Goal: Task Accomplishment & Management: Use online tool/utility

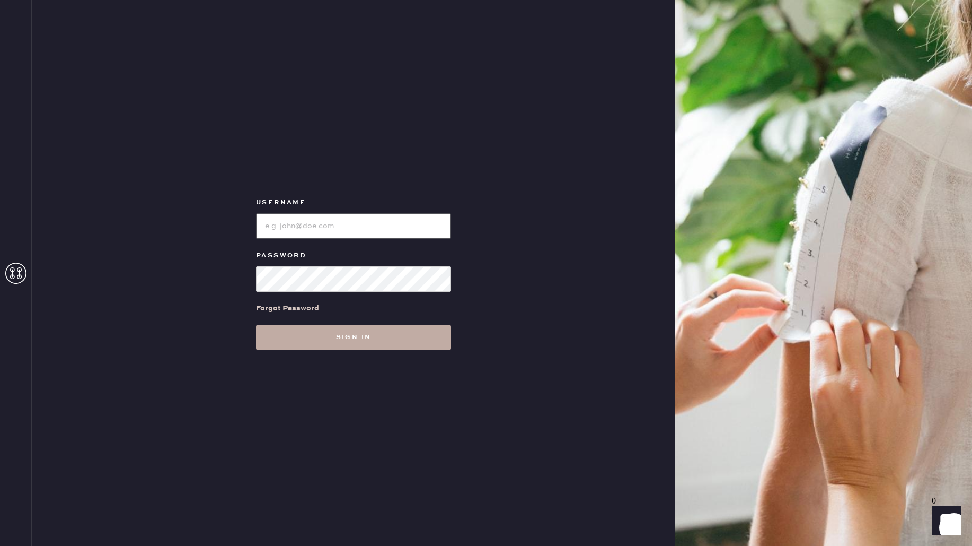
type input "reformationmelrose"
click at [402, 347] on button "Sign in" at bounding box center [353, 336] width 195 height 25
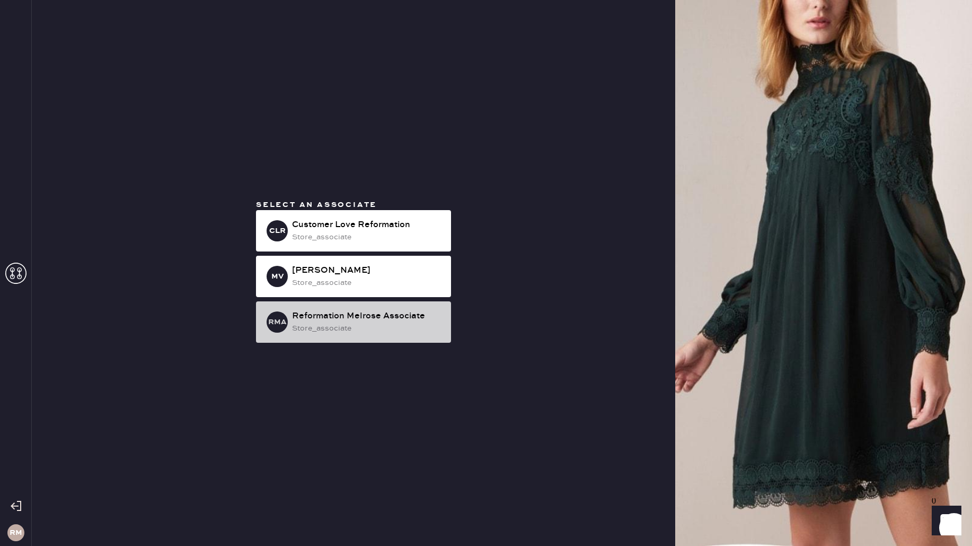
click at [407, 328] on div "store_associate" at bounding box center [367, 328] width 151 height 12
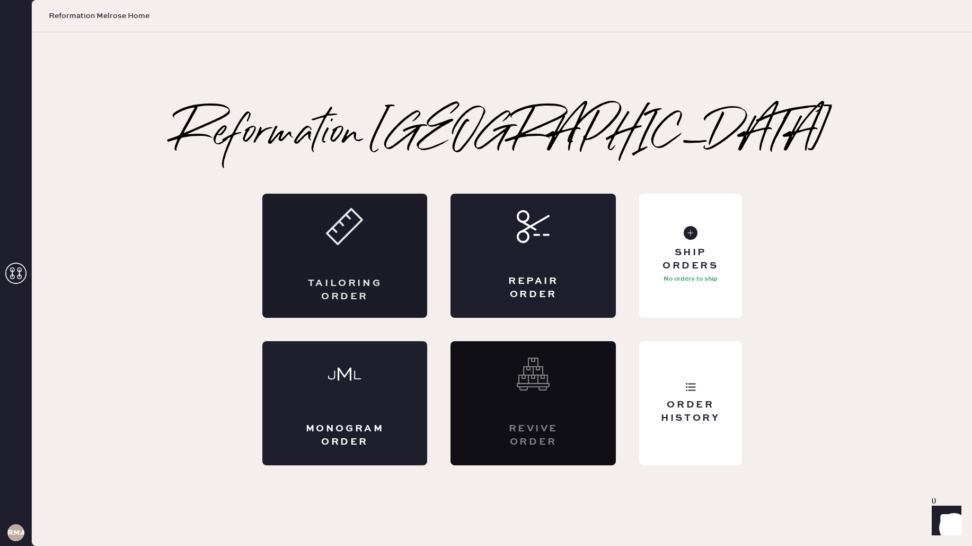
click at [344, 283] on div "Tailoring Order" at bounding box center [345, 290] width 81 height 27
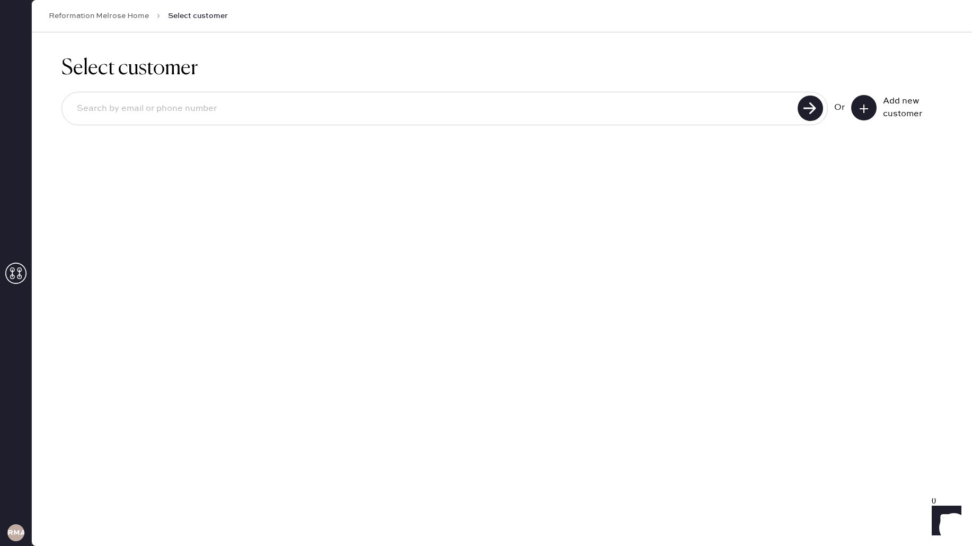
click at [610, 113] on input at bounding box center [431, 108] width 726 height 24
type input "[PERSON_NAME][EMAIL_ADDRESS][PERSON_NAME][DOMAIN_NAME]"
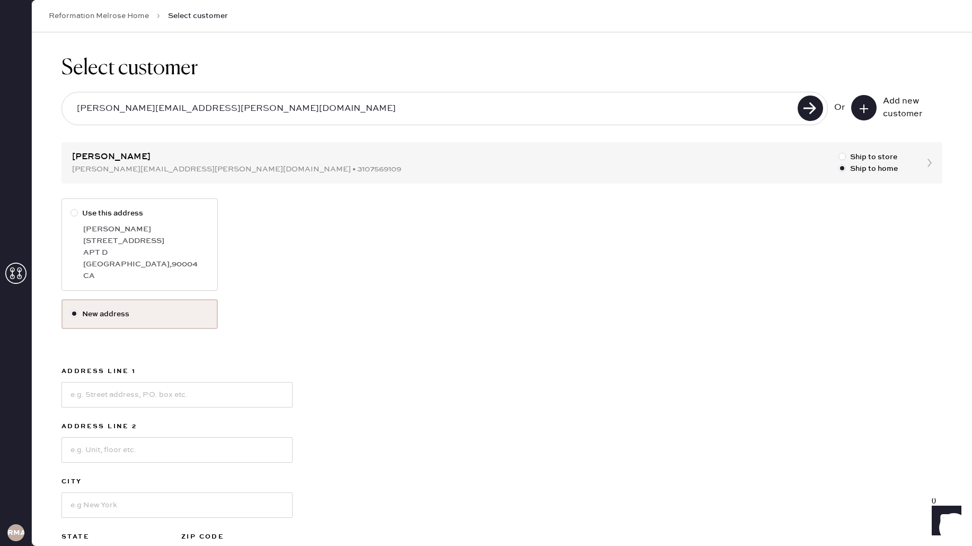
click at [143, 268] on div "[GEOGRAPHIC_DATA] , 90004" at bounding box center [146, 264] width 126 height 12
click at [71, 208] on input "Use this address" at bounding box center [71, 207] width 1 height 1
radio input "true"
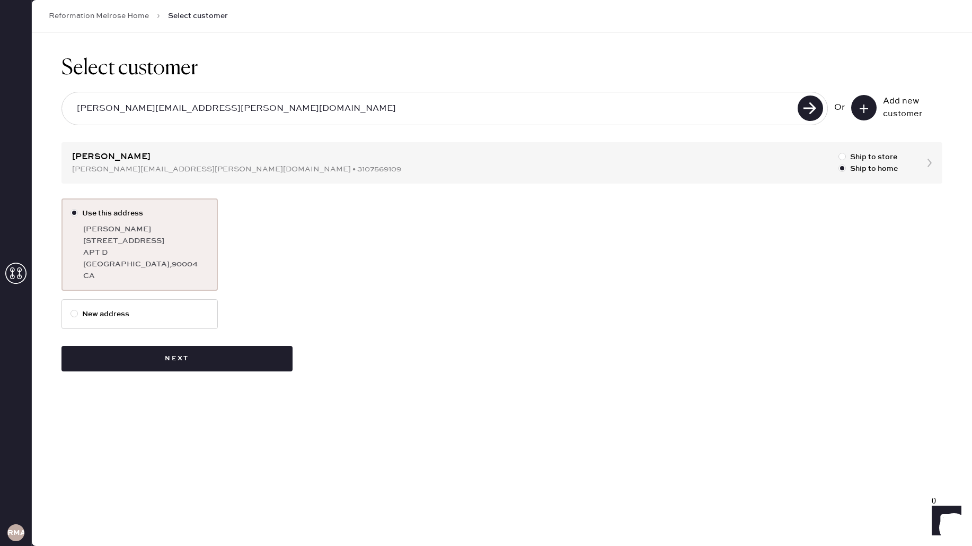
drag, startPoint x: 157, startPoint y: 108, endPoint x: 76, endPoint y: 99, distance: 82.1
click at [74, 100] on input "[PERSON_NAME][EMAIL_ADDRESS][PERSON_NAME][DOMAIN_NAME]" at bounding box center [431, 108] width 726 height 24
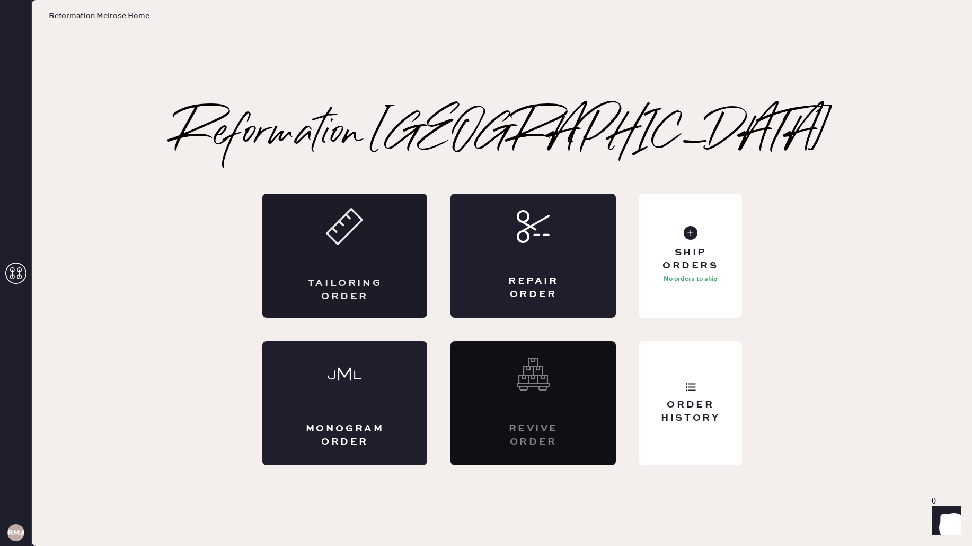
click at [407, 257] on div "Tailoring Order" at bounding box center [344, 256] width 165 height 124
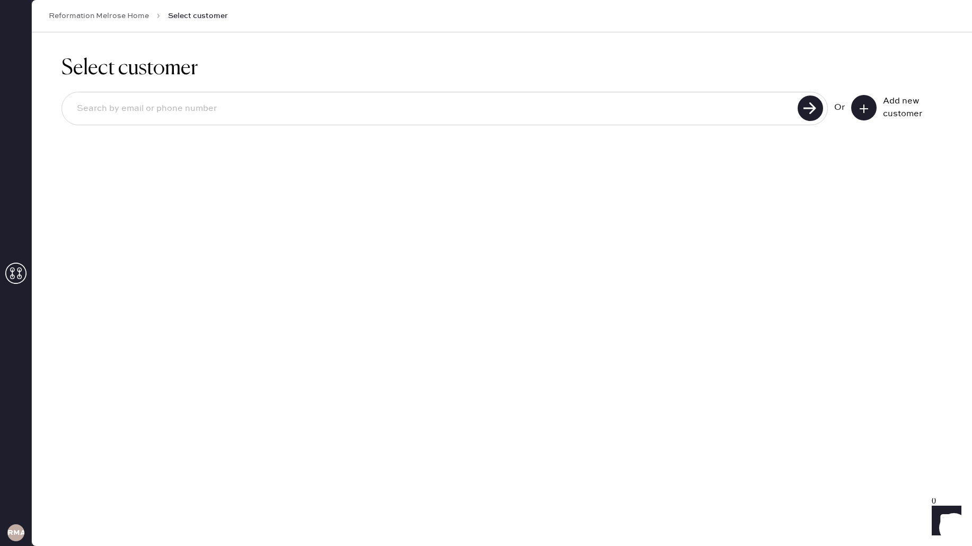
click at [868, 112] on icon at bounding box center [864, 108] width 11 height 11
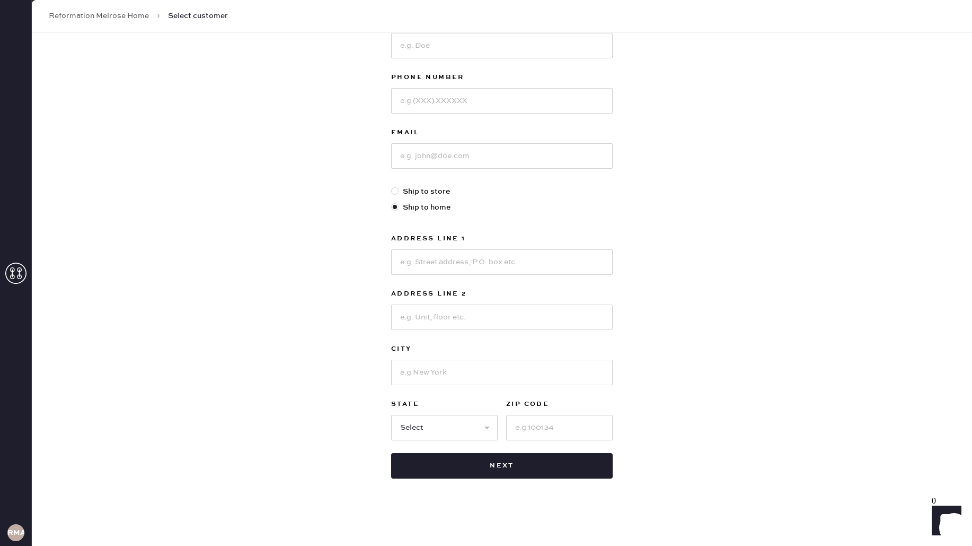
scroll to position [144, 0]
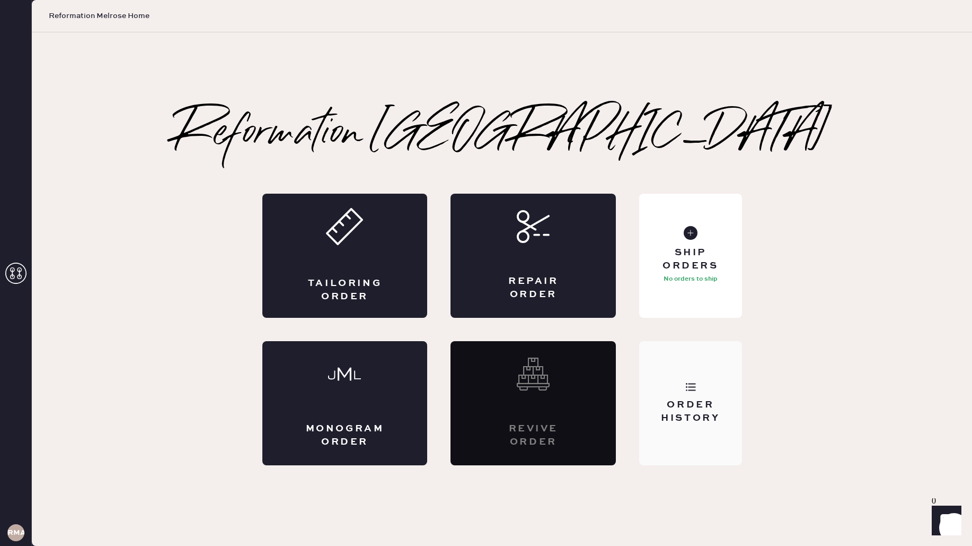
click at [695, 416] on div "Order History" at bounding box center [690, 411] width 85 height 27
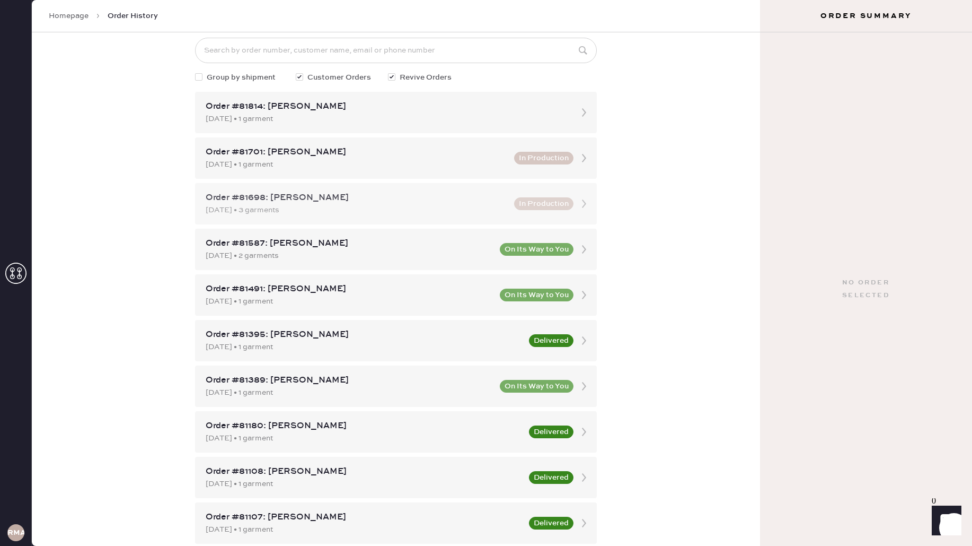
scroll to position [67, 0]
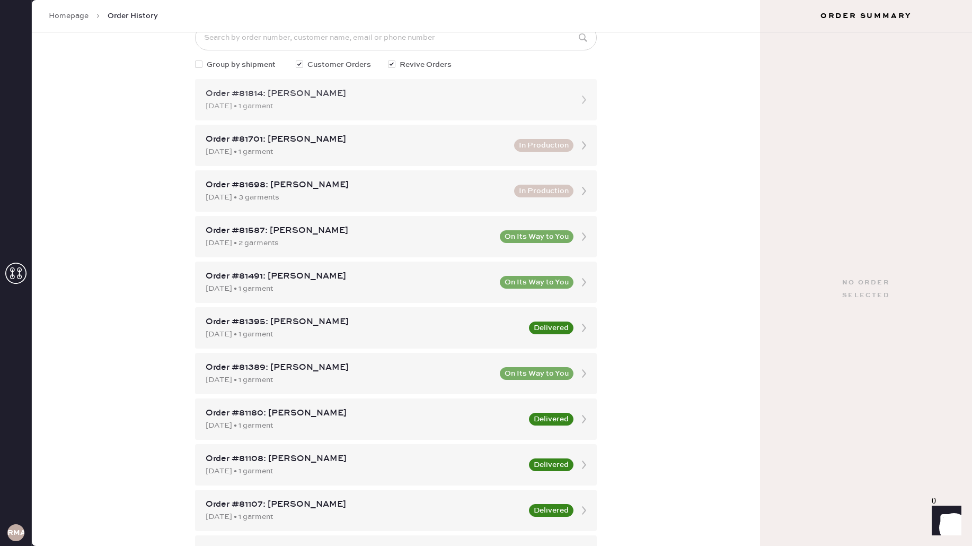
click at [555, 99] on div "Order #81814: [PERSON_NAME]" at bounding box center [387, 93] width 362 height 13
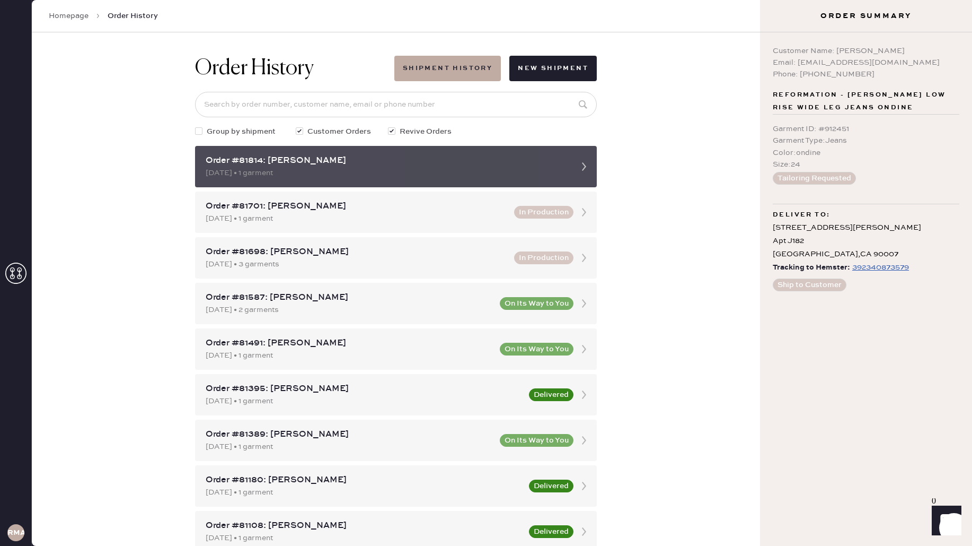
click at [584, 170] on icon at bounding box center [584, 166] width 21 height 21
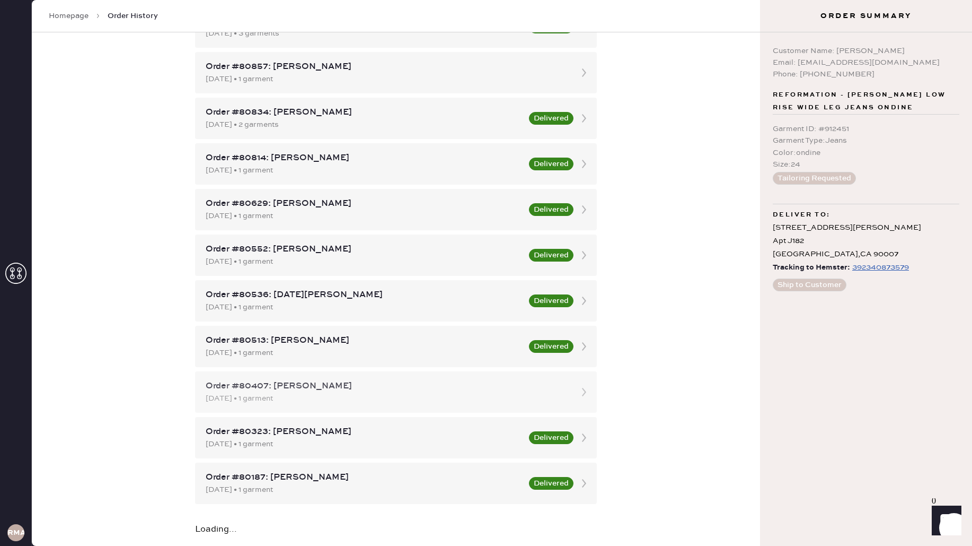
scroll to position [779, 0]
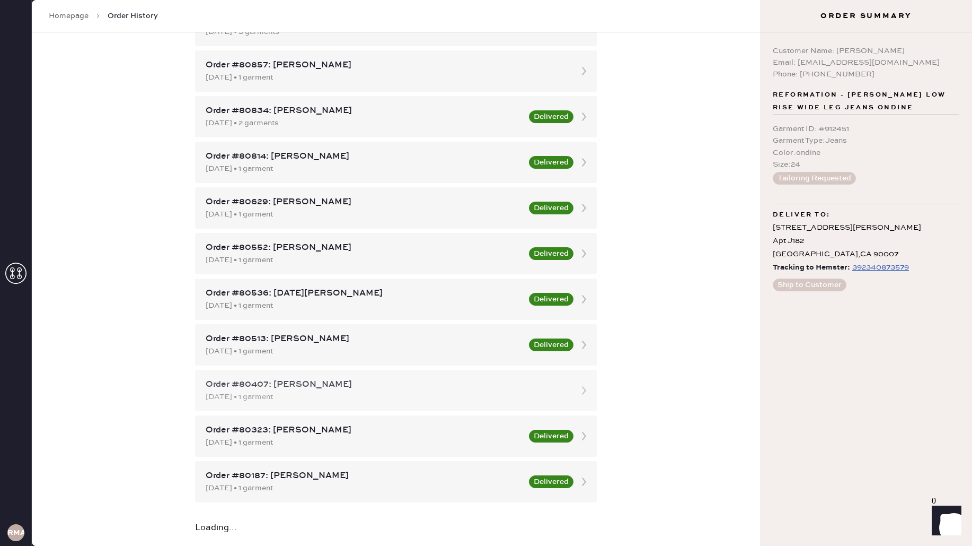
click at [461, 395] on div "[DATE] • 1 garment" at bounding box center [387, 397] width 362 height 12
